Goal: Task Accomplishment & Management: Use online tool/utility

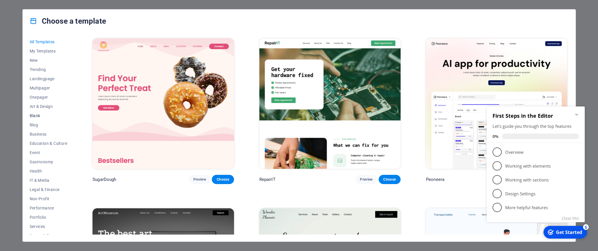
click at [35, 115] on span "Blank" at bounding box center [49, 115] width 38 height 5
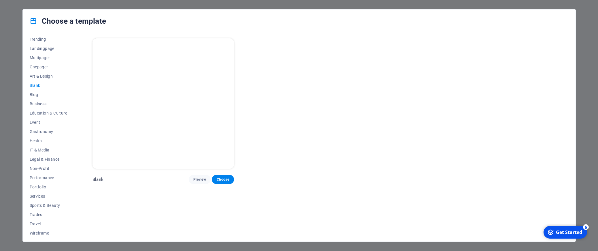
scroll to position [33, 0]
click at [39, 192] on span "Services" at bounding box center [49, 192] width 38 height 5
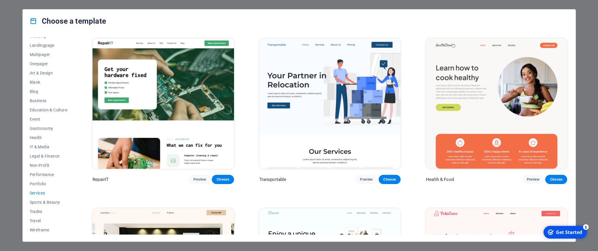
scroll to position [0, 0]
click at [47, 79] on span "Landingpage" at bounding box center [49, 78] width 38 height 5
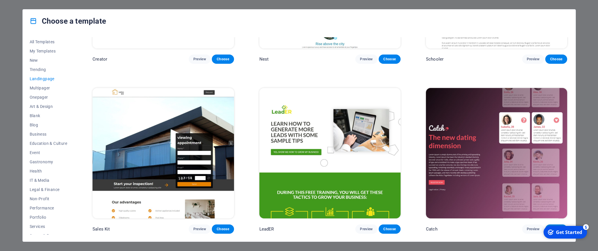
scroll to position [985, 0]
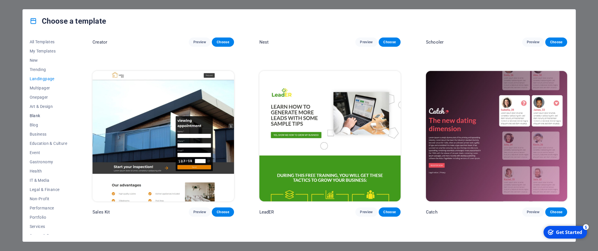
click at [39, 113] on span "Blank" at bounding box center [49, 115] width 38 height 5
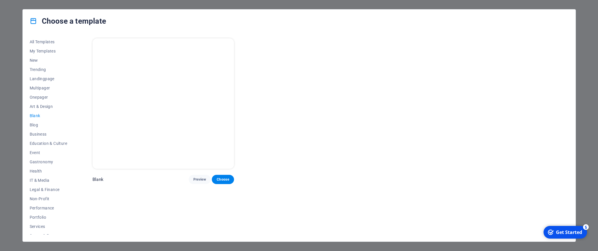
scroll to position [0, 0]
click at [147, 111] on img at bounding box center [162, 103] width 141 height 130
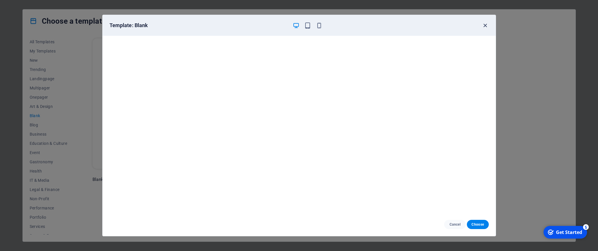
click at [485, 25] on icon "button" at bounding box center [485, 25] width 7 height 7
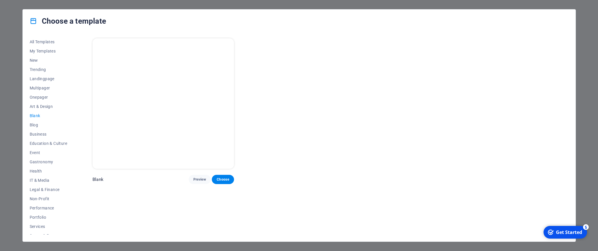
click at [565, 231] on div "Get Started" at bounding box center [569, 232] width 26 height 6
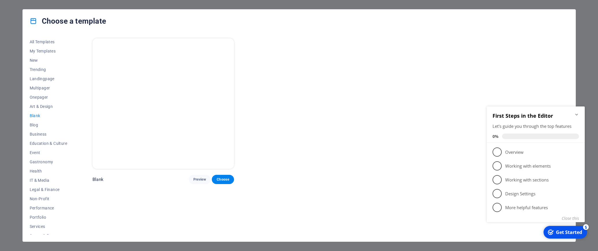
click at [421, 183] on div "Blank Preview Choose" at bounding box center [329, 110] width 477 height 147
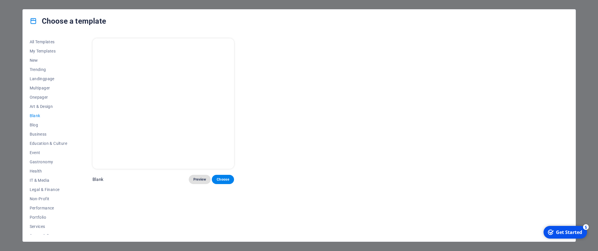
click at [200, 178] on span "Preview" at bounding box center [199, 179] width 13 height 5
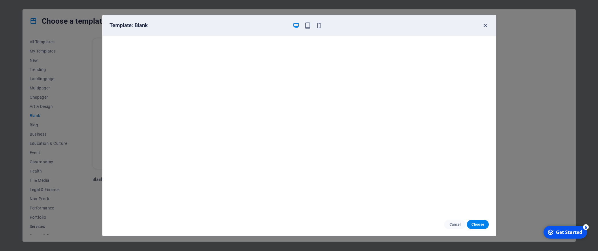
click at [485, 25] on icon "button" at bounding box center [485, 25] width 7 height 7
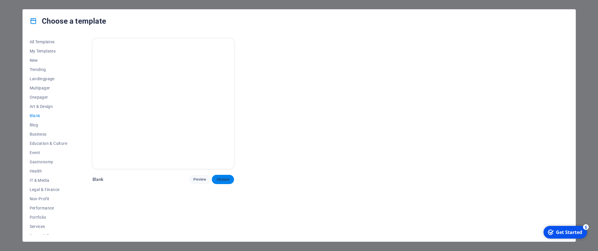
click at [219, 177] on button "Choose" at bounding box center [223, 179] width 22 height 9
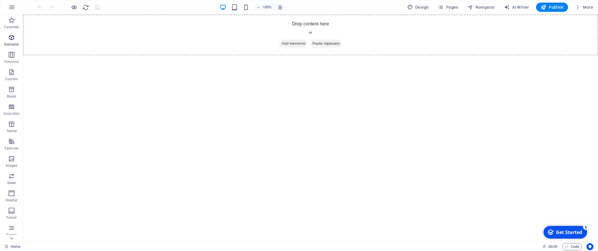
click at [11, 38] on icon "button" at bounding box center [11, 37] width 7 height 7
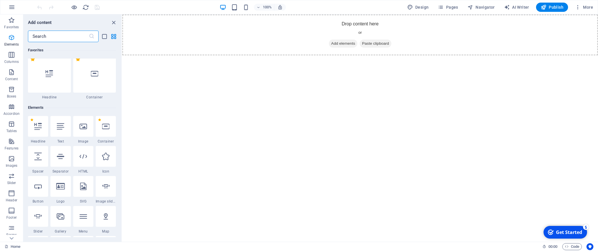
scroll to position [61, 0]
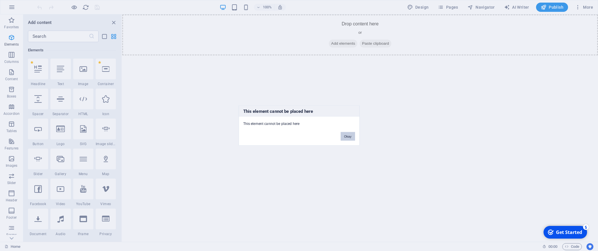
click at [352, 136] on button "Okay" at bounding box center [348, 136] width 14 height 9
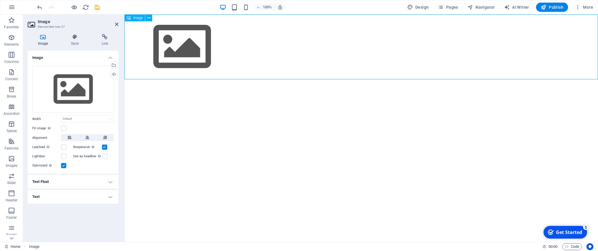
click at [186, 37] on figure at bounding box center [360, 46] width 473 height 65
click at [148, 19] on icon at bounding box center [148, 18] width 3 height 6
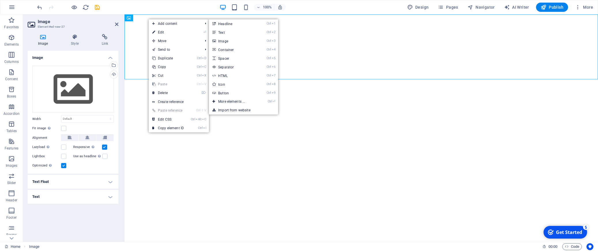
click at [308, 51] on figure at bounding box center [360, 46] width 473 height 65
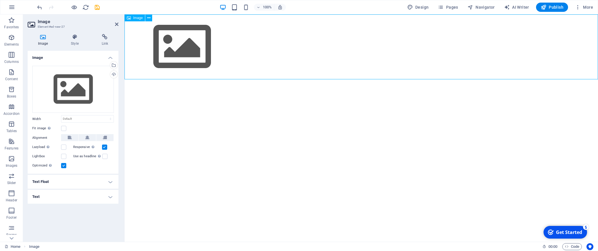
click at [138, 19] on span "Image" at bounding box center [138, 17] width 10 height 3
click at [148, 18] on icon at bounding box center [148, 18] width 3 height 6
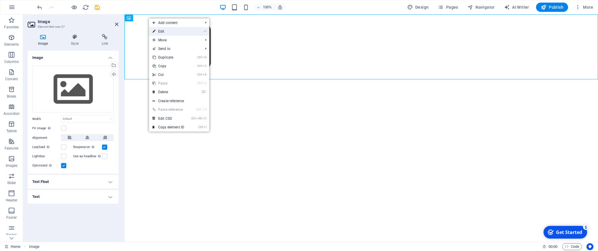
click at [167, 31] on link "⏎ Edit" at bounding box center [168, 31] width 39 height 9
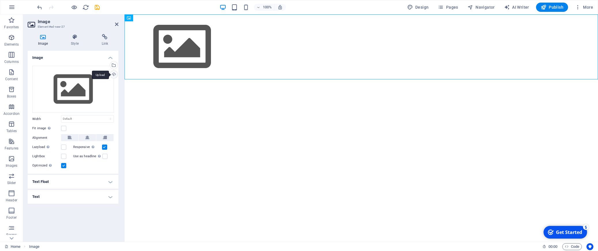
click at [114, 75] on div "Upload" at bounding box center [113, 75] width 9 height 9
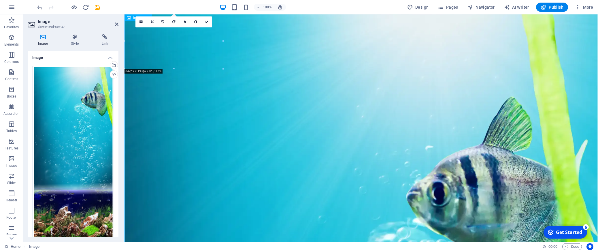
scroll to position [0, 0]
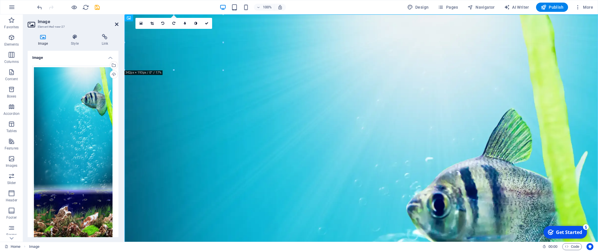
click at [118, 24] on icon at bounding box center [116, 24] width 3 height 5
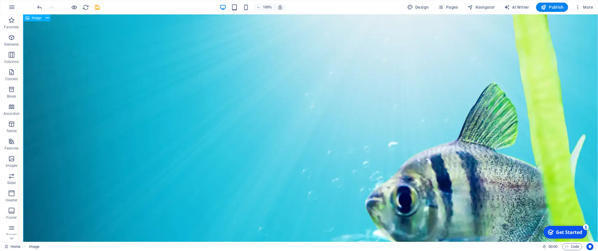
scroll to position [29, 0]
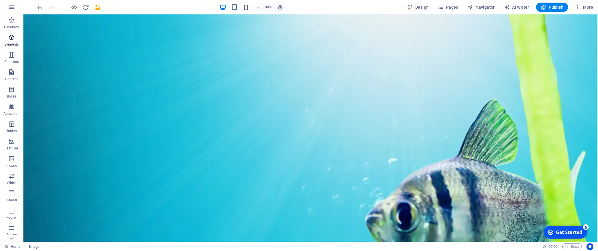
click at [10, 37] on icon "button" at bounding box center [11, 37] width 7 height 7
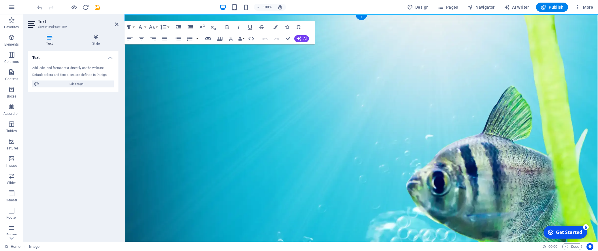
scroll to position [0, 0]
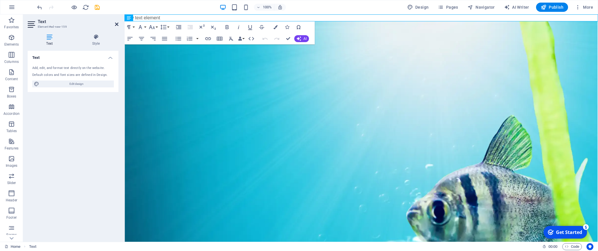
click at [115, 22] on icon at bounding box center [116, 24] width 3 height 5
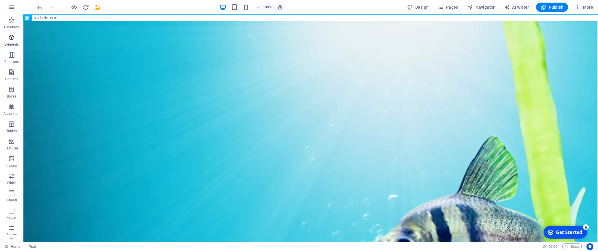
click at [12, 37] on icon "button" at bounding box center [11, 37] width 7 height 7
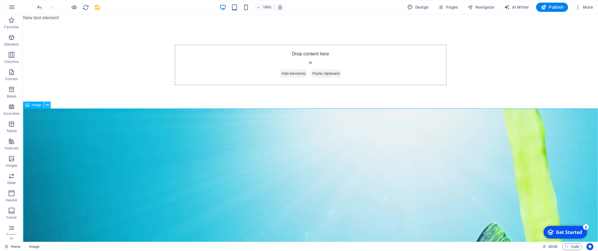
click at [48, 104] on icon at bounding box center [47, 105] width 3 height 6
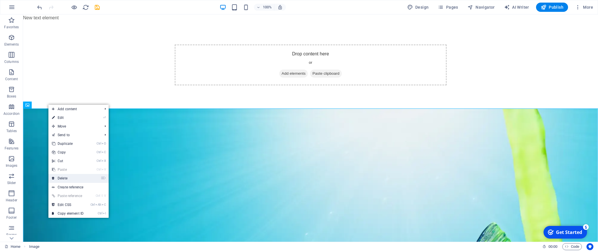
click at [73, 178] on link "⌦ Delete" at bounding box center [67, 178] width 39 height 9
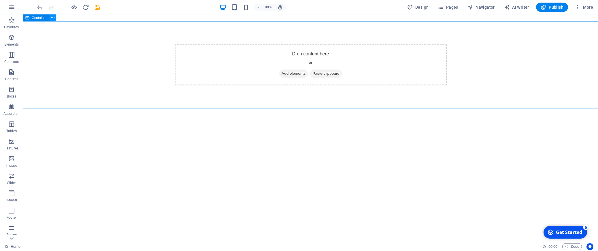
click at [52, 19] on icon at bounding box center [52, 18] width 3 height 6
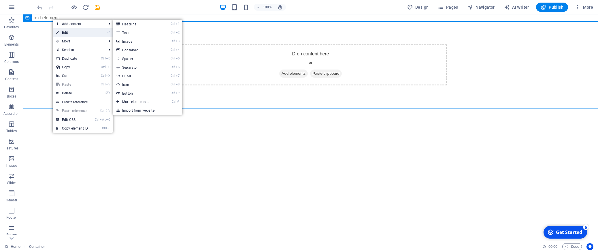
click at [71, 31] on link "⏎ Edit" at bounding box center [72, 32] width 39 height 9
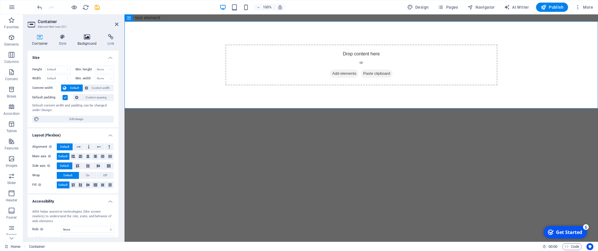
click at [92, 39] on icon at bounding box center [87, 37] width 28 height 6
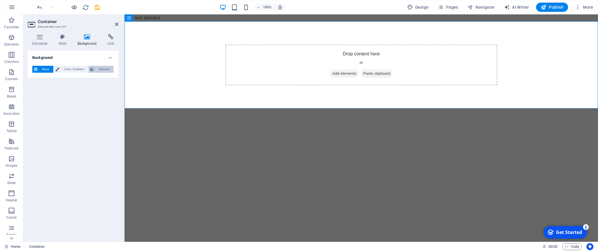
click at [108, 69] on span "Element" at bounding box center [104, 69] width 16 height 7
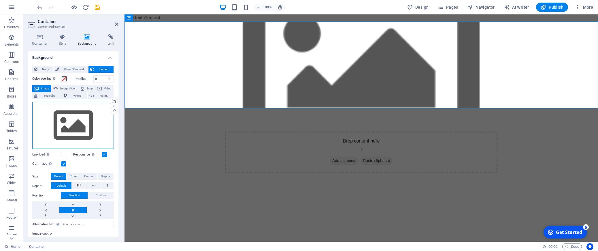
click at [73, 129] on div "Drag files here, click to choose files or select files from Files or our free s…" at bounding box center [73, 125] width 82 height 47
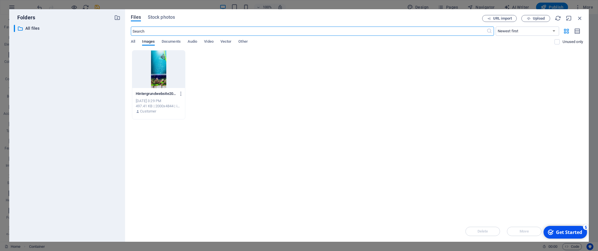
click at [158, 81] on div at bounding box center [158, 68] width 53 height 37
click at [158, 81] on div "1" at bounding box center [158, 68] width 53 height 37
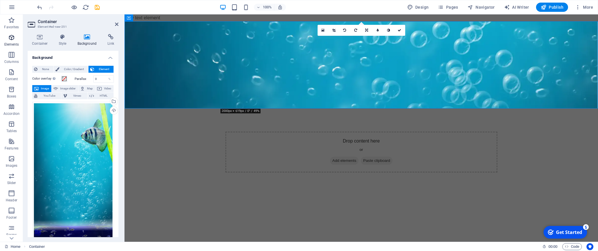
click at [14, 39] on span "Elements" at bounding box center [11, 41] width 23 height 14
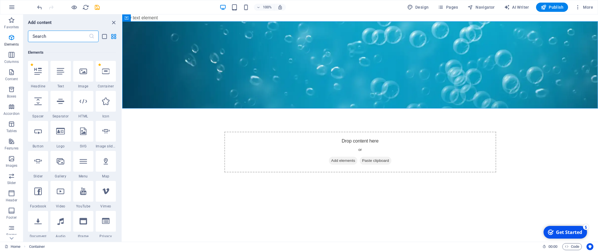
scroll to position [61, 0]
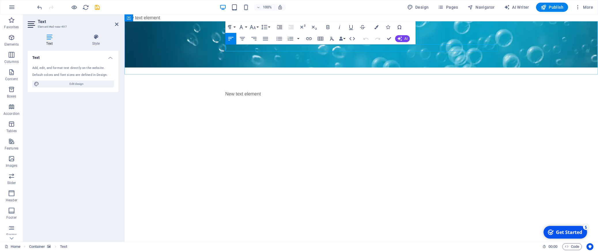
click at [274, 90] on p "New text element" at bounding box center [361, 93] width 272 height 7
drag, startPoint x: 276, startPoint y: 50, endPoint x: 241, endPoint y: 49, distance: 34.9
click at [232, 90] on p "New text element" at bounding box center [361, 93] width 272 height 7
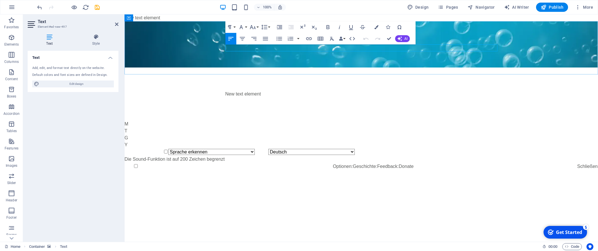
click at [264, 90] on p "New text element" at bounding box center [361, 93] width 272 height 7
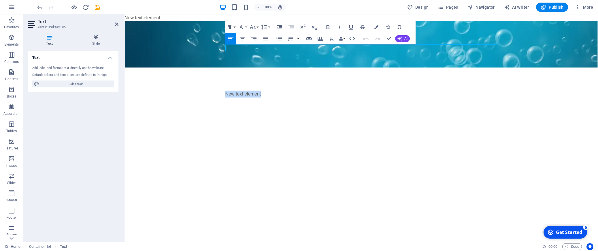
drag, startPoint x: 262, startPoint y: 48, endPoint x: 230, endPoint y: 45, distance: 32.4
click at [222, 48] on div "New text element" at bounding box center [360, 70] width 473 height 99
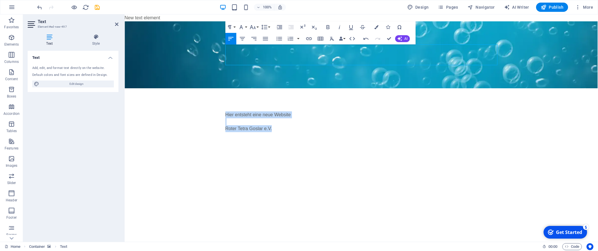
drag, startPoint x: 279, startPoint y: 64, endPoint x: 225, endPoint y: 45, distance: 57.3
click at [225, 45] on div "Hier entsteht eine neue Website Roter Tetra Goslar e.V." at bounding box center [360, 88] width 473 height 134
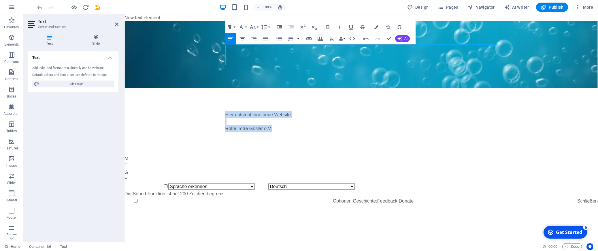
drag, startPoint x: 243, startPoint y: 38, endPoint x: 202, endPoint y: 66, distance: 50.2
click at [243, 38] on icon "button" at bounding box center [242, 38] width 7 height 7
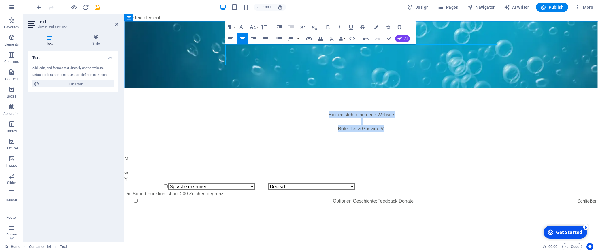
click at [318, 118] on p at bounding box center [361, 121] width 272 height 7
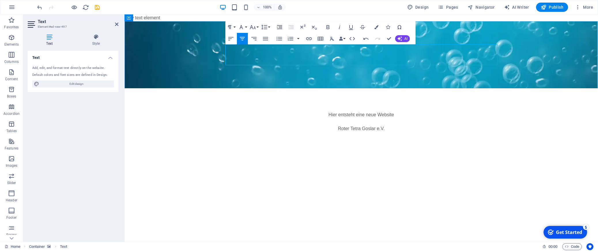
drag, startPoint x: 326, startPoint y: 48, endPoint x: 409, endPoint y: 50, distance: 83.3
click at [409, 111] on p "Hier entsteht eine neue Website" at bounding box center [361, 114] width 272 height 7
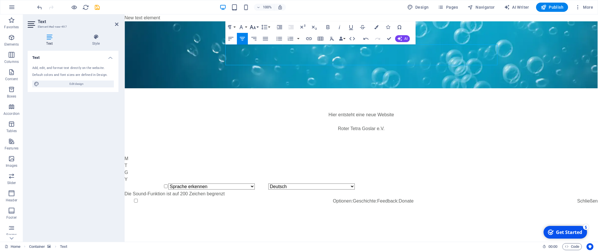
click at [257, 27] on button "Font Size" at bounding box center [253, 27] width 11 height 12
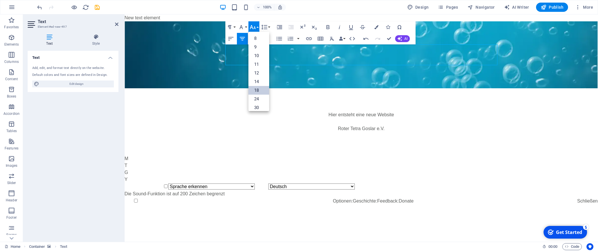
click at [259, 92] on link "18" at bounding box center [258, 90] width 21 height 9
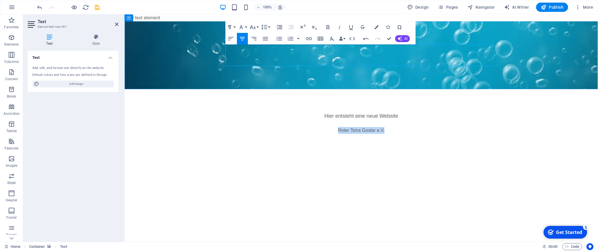
drag, startPoint x: 335, startPoint y: 61, endPoint x: 418, endPoint y: 63, distance: 82.4
click at [418, 127] on p "Roter Tetra Goslar e.V." at bounding box center [361, 130] width 272 height 7
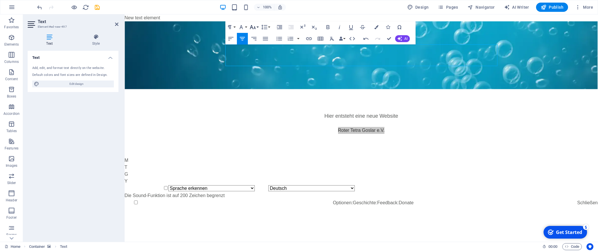
click at [257, 26] on button "Font Size" at bounding box center [253, 27] width 11 height 12
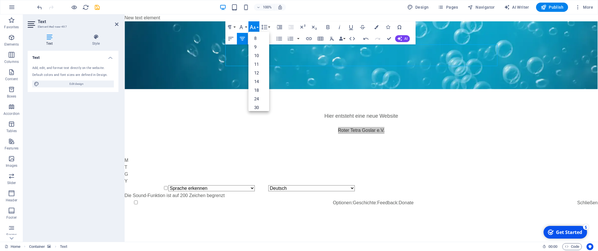
scroll to position [46, 0]
click at [261, 86] on link "60" at bounding box center [258, 87] width 21 height 9
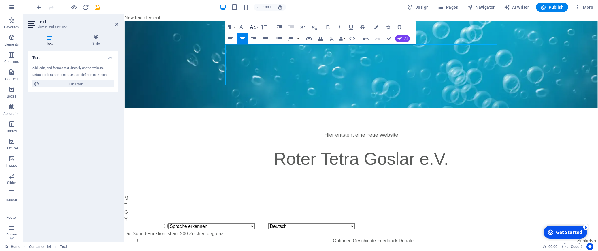
click at [257, 28] on button "Font Size" at bounding box center [253, 27] width 11 height 12
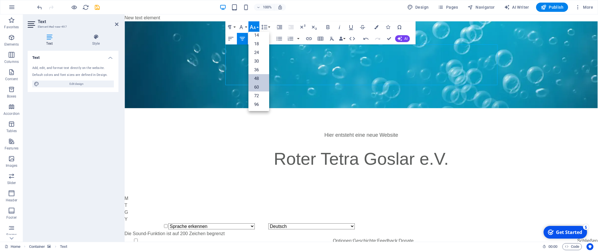
drag, startPoint x: 264, startPoint y: 79, endPoint x: 268, endPoint y: 61, distance: 17.6
click at [264, 79] on link "48" at bounding box center [258, 78] width 21 height 9
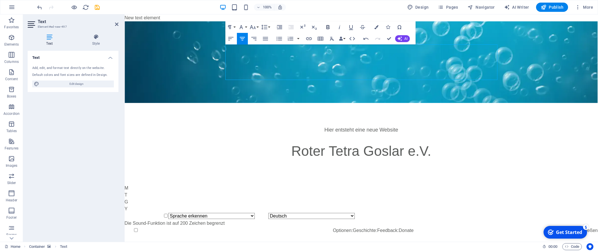
click at [327, 27] on icon "button" at bounding box center [327, 27] width 3 height 4
click at [451, 126] on p "Hier entsteht eine neue Website" at bounding box center [361, 130] width 272 height 8
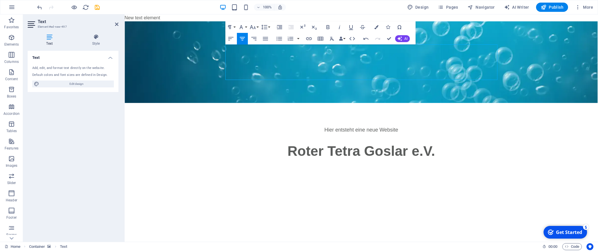
click at [530, 68] on figure at bounding box center [360, 62] width 473 height 82
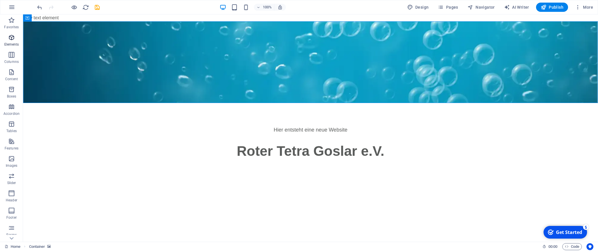
drag, startPoint x: 14, startPoint y: 37, endPoint x: -8, endPoint y: 39, distance: 22.0
click at [12, 39] on icon "button" at bounding box center [11, 37] width 7 height 7
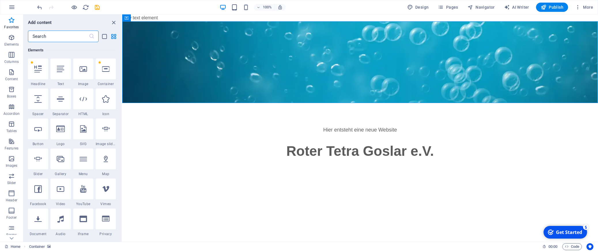
scroll to position [0, 0]
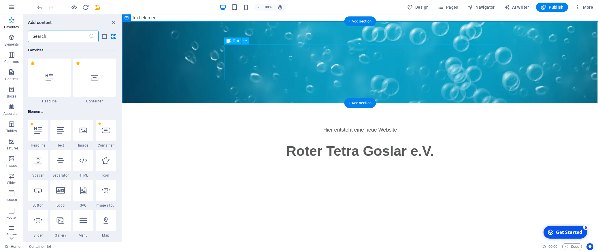
click at [313, 126] on div "Hier entsteht eine neue Website Roter Tetra Goslar e.V." at bounding box center [360, 143] width 272 height 35
click at [349, 126] on div "Hier entsteht eine neue Website Roter Tetra Goslar e.V." at bounding box center [360, 143] width 272 height 35
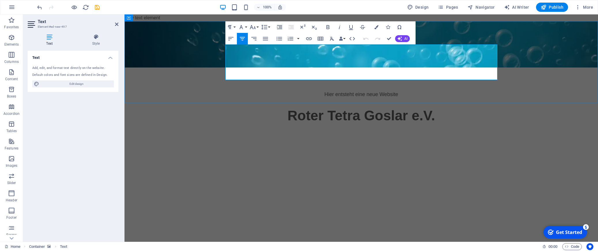
click at [445, 105] on p "Roter Tetra Goslar e.V." at bounding box center [361, 115] width 272 height 21
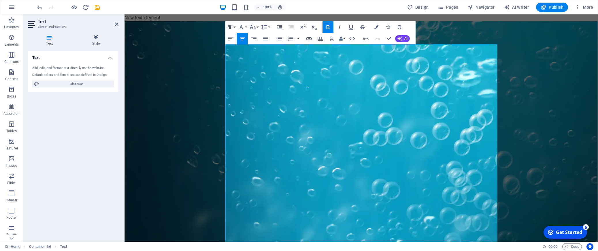
click at [509, 67] on figure at bounding box center [360, 165] width 473 height 289
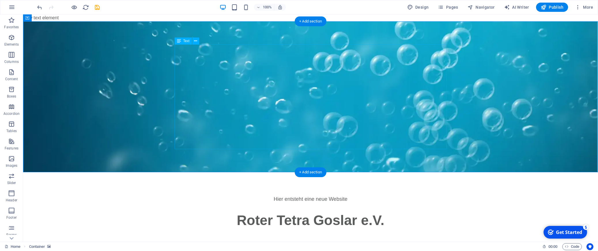
click at [365, 195] on div "Hier entsteht eine neue Website Roter Tetra Goslar e.V." at bounding box center [311, 247] width 272 height 105
click at [195, 41] on icon at bounding box center [195, 41] width 3 height 6
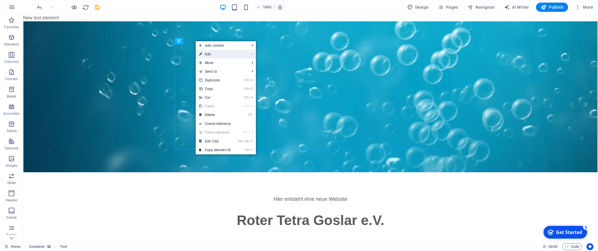
click at [223, 53] on link "⏎ Edit" at bounding box center [215, 54] width 39 height 9
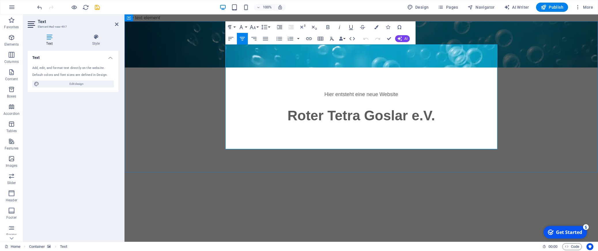
click at [410, 133] on p at bounding box center [361, 136] width 272 height 7
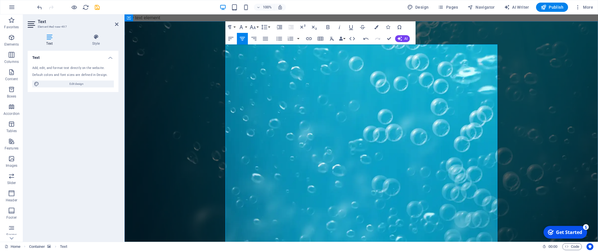
click at [550, 71] on figure at bounding box center [360, 162] width 473 height 282
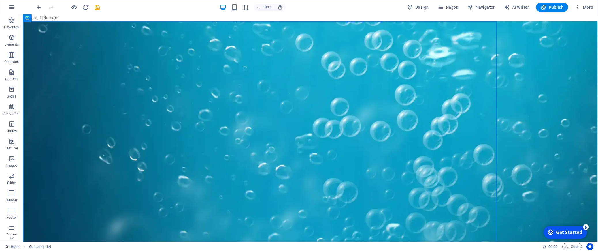
click at [550, 66] on figure at bounding box center [310, 162] width 575 height 282
click at [549, 66] on figure at bounding box center [310, 162] width 575 height 282
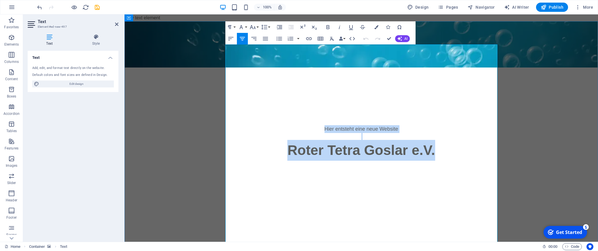
drag, startPoint x: 322, startPoint y: 84, endPoint x: 452, endPoint y: 108, distance: 132.2
click at [452, 108] on div "Hier entsteht eine neue Website Roter Tetra Goslar e.V." at bounding box center [361, 208] width 272 height 236
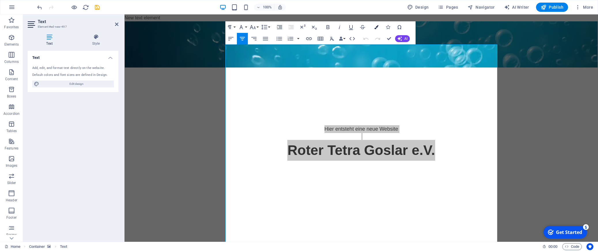
click at [375, 27] on icon "button" at bounding box center [376, 27] width 4 height 4
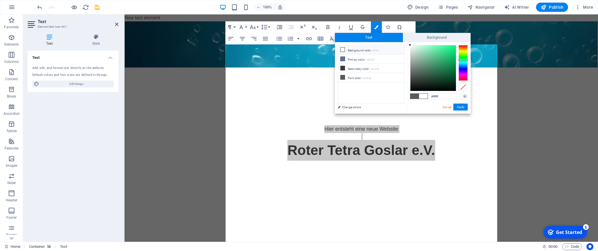
drag, startPoint x: 411, startPoint y: 74, endPoint x: 409, endPoint y: 43, distance: 30.9
click at [409, 43] on div "#ffffff Supported formats #0852ed rgb(8, 82, 237) rgba(8, 82, 237, 90%) hsv(221…" at bounding box center [439, 119] width 64 height 155
type input "#000000"
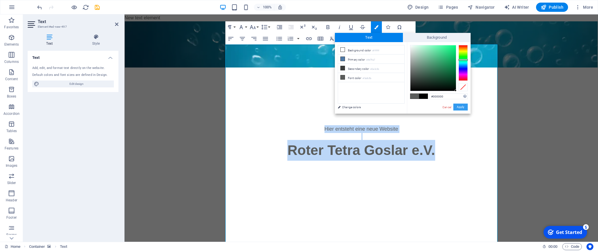
click at [463, 107] on button "Apply" at bounding box center [460, 106] width 14 height 7
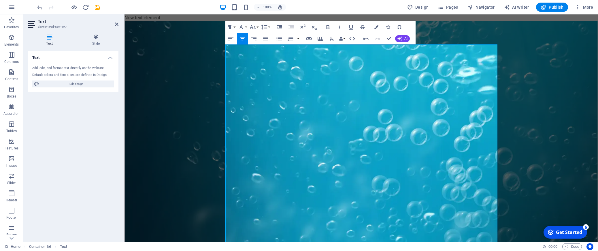
click at [479, 103] on div "Drag here to replace the existing content. Press “Ctrl” if you want to create a…" at bounding box center [360, 127] width 473 height 227
click at [511, 121] on figure at bounding box center [360, 162] width 473 height 282
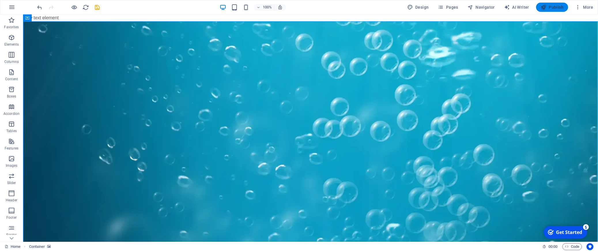
click at [558, 8] on span "Publish" at bounding box center [551, 7] width 23 height 6
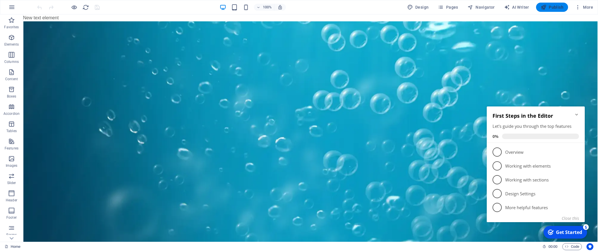
click at [556, 7] on span "Publish" at bounding box center [551, 7] width 23 height 6
click at [244, 16] on div "New text element" at bounding box center [310, 17] width 575 height 7
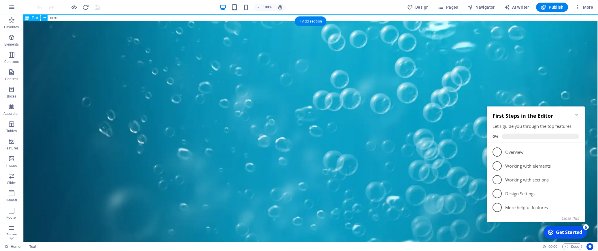
click at [244, 16] on div "New text element" at bounding box center [310, 17] width 575 height 7
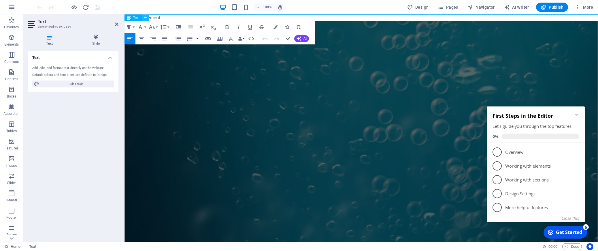
click at [146, 18] on icon at bounding box center [145, 18] width 3 height 6
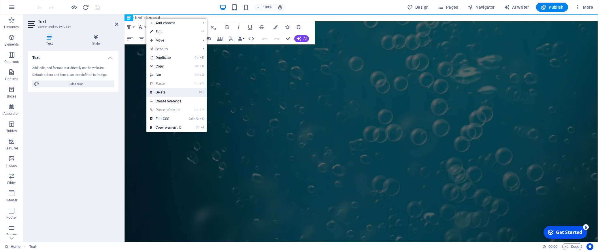
click at [172, 92] on link "⌦ Delete" at bounding box center [165, 92] width 39 height 9
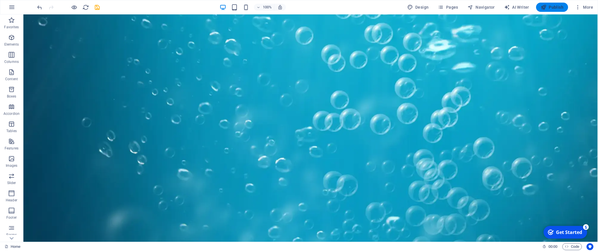
click at [557, 9] on span "Publish" at bounding box center [551, 7] width 23 height 6
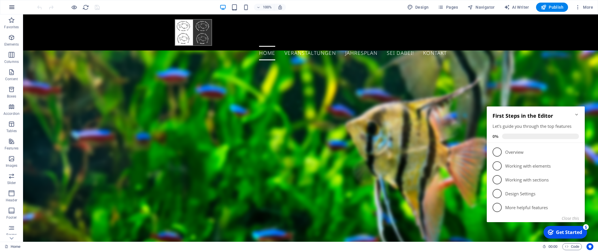
click at [14, 8] on icon "button" at bounding box center [11, 7] width 7 height 7
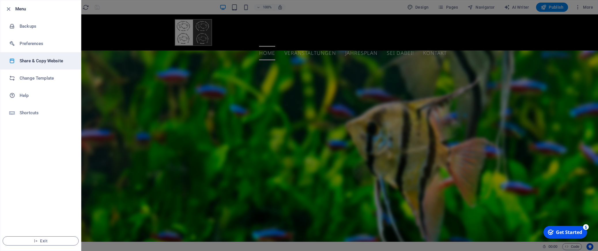
click at [32, 59] on h6 "Share & Copy Website" at bounding box center [46, 60] width 53 height 7
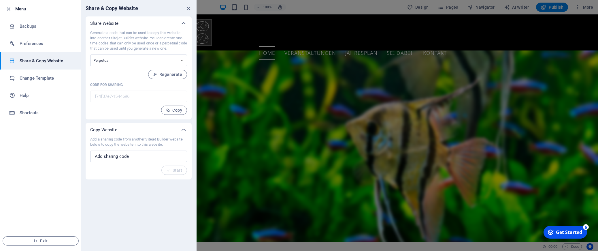
drag, startPoint x: 90, startPoint y: 33, endPoint x: 182, endPoint y: 49, distance: 92.8
click at [182, 49] on p "Generate a code that can be used to copy this website into another Sitejet Buil…" at bounding box center [138, 40] width 97 height 21
click at [186, 51] on body "roeser.nordharz.info Home Favorites Elements Columns Content Boxes Accordion Ta…" at bounding box center [299, 125] width 598 height 251
click at [138, 113] on div "Generate a code that can be used to copy this website into another Sitejet Buil…" at bounding box center [138, 72] width 97 height 84
click at [90, 54] on select "One-time Perpetual" at bounding box center [138, 60] width 97 height 12
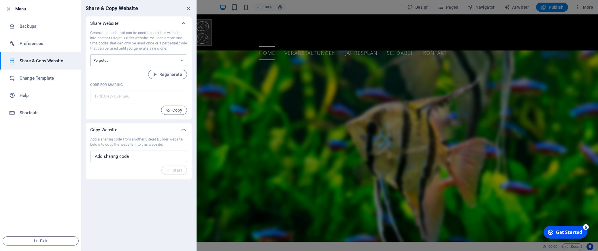
click at [155, 7] on div "Share & Copy Website" at bounding box center [138, 8] width 115 height 16
click at [36, 78] on h6 "Change Template" at bounding box center [46, 78] width 53 height 7
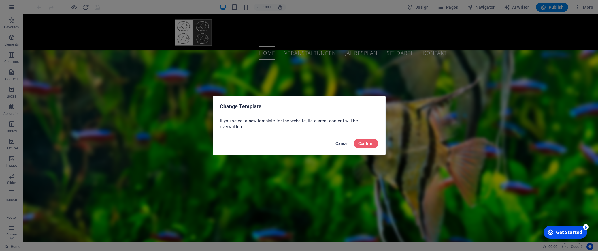
drag, startPoint x: 339, startPoint y: 143, endPoint x: 304, endPoint y: 126, distance: 39.4
click at [339, 143] on span "Cancel" at bounding box center [341, 143] width 13 height 5
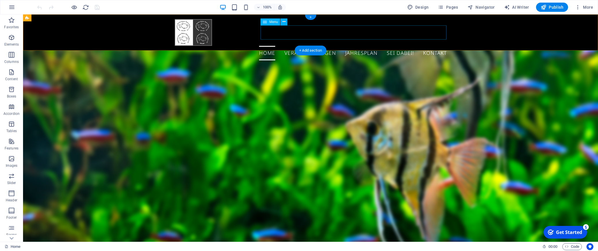
click at [319, 46] on nav "Home Veranstaltungen Jahresplan Sei dabei! Kontakt" at bounding box center [311, 53] width 272 height 14
click at [12, 8] on icon "button" at bounding box center [11, 7] width 7 height 7
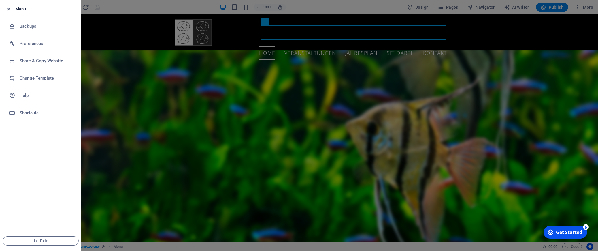
click at [8, 7] on icon "button" at bounding box center [8, 9] width 7 height 7
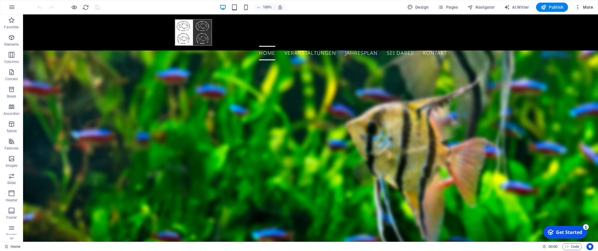
click at [590, 7] on span "More" at bounding box center [584, 7] width 18 height 6
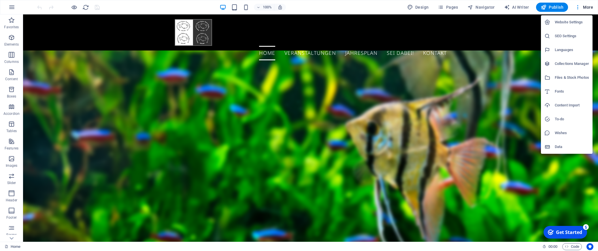
click at [568, 50] on h6 "Languages" at bounding box center [572, 49] width 34 height 7
select select "55"
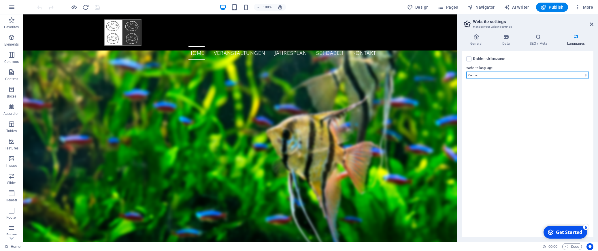
click at [466, 71] on select "Abkhazian Afar Afrikaans Akan Albanian Amharic Arabic Aragonese Armenian Assame…" at bounding box center [527, 74] width 122 height 7
click at [483, 75] on select "Abkhazian Afar Afrikaans Akan Albanian Amharic Arabic Aragonese Armenian Assame…" at bounding box center [527, 74] width 122 height 7
click at [525, 61] on div "Enable multilanguage To disable multilanguage delete all languages until only o…" at bounding box center [527, 58] width 122 height 7
click at [540, 166] on div "Enable multilanguage To disable multilanguage delete all languages until only o…" at bounding box center [528, 144] width 132 height 186
click at [549, 90] on div "Enable multilanguage To disable multilanguage delete all languages until only o…" at bounding box center [528, 144] width 132 height 186
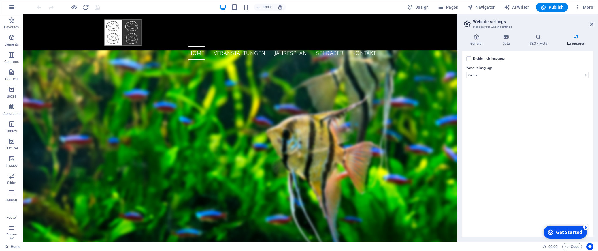
click at [549, 90] on div "Enable multilanguage To disable multilanguage delete all languages until only o…" at bounding box center [528, 144] width 132 height 186
click at [591, 24] on icon at bounding box center [591, 24] width 3 height 5
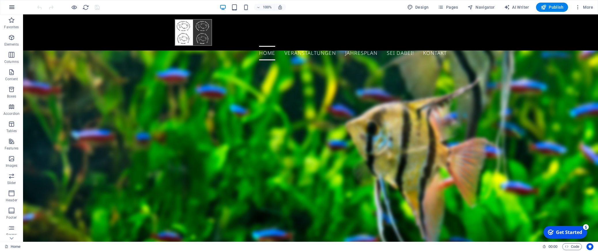
click at [11, 9] on icon "button" at bounding box center [11, 7] width 7 height 7
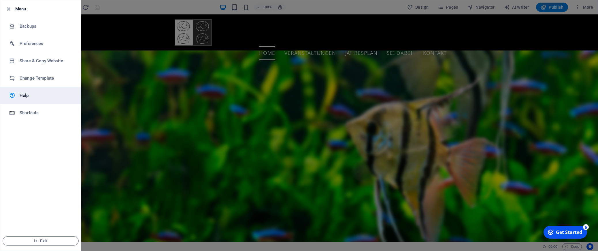
click at [26, 97] on h6 "Help" at bounding box center [46, 95] width 53 height 7
